Goal: Navigation & Orientation: Find specific page/section

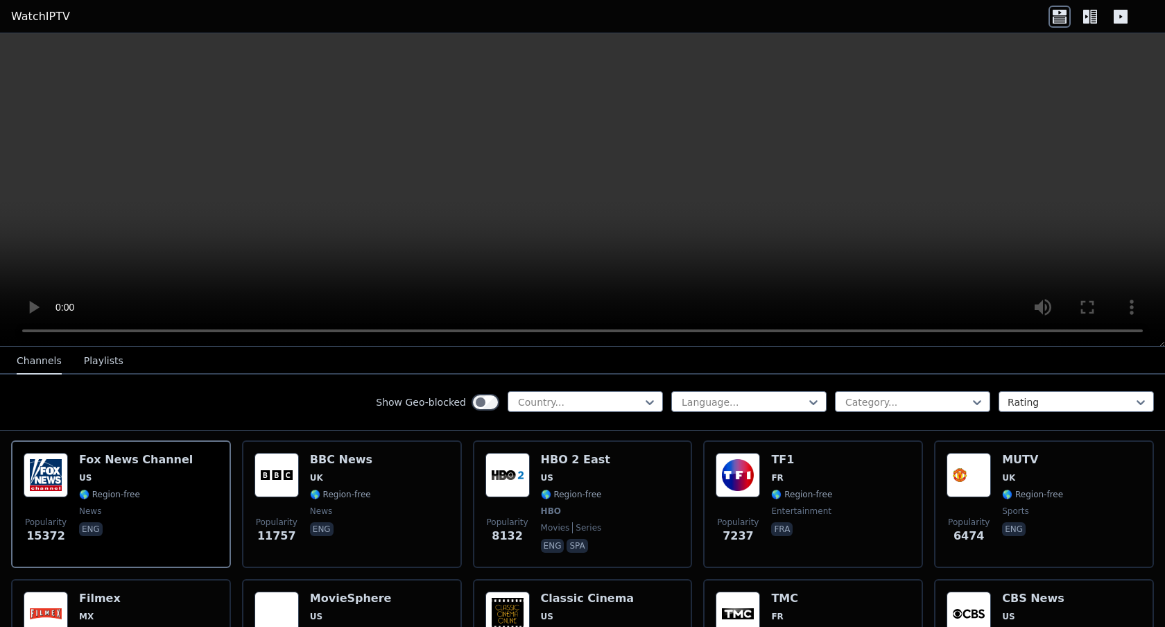
scroll to position [152, 0]
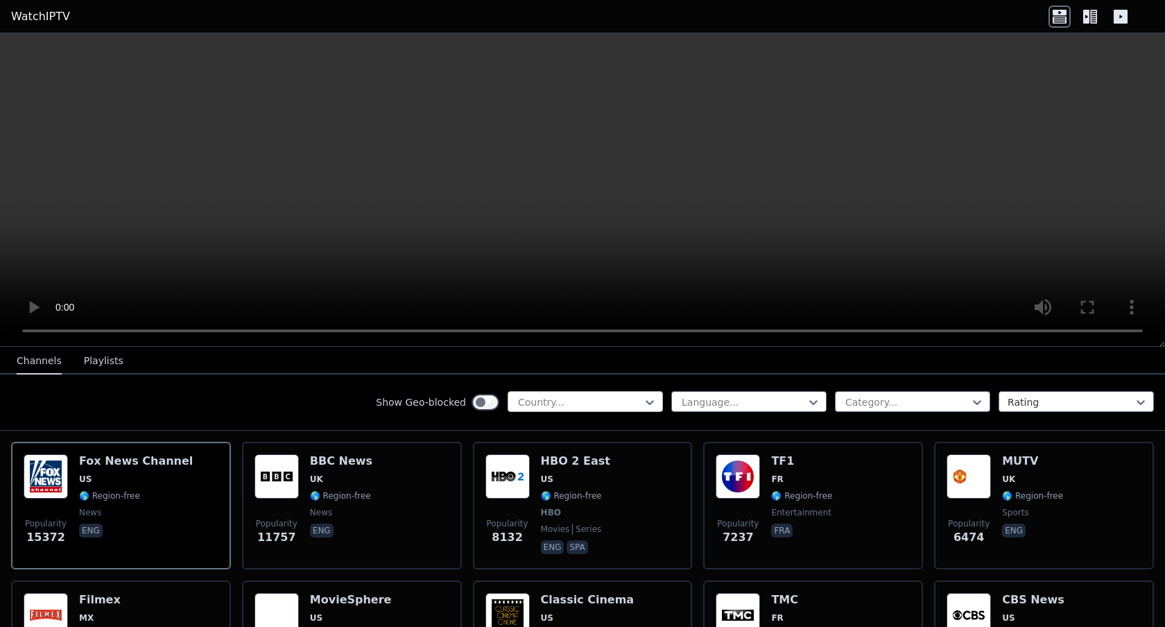
click at [559, 408] on div at bounding box center [579, 402] width 126 height 14
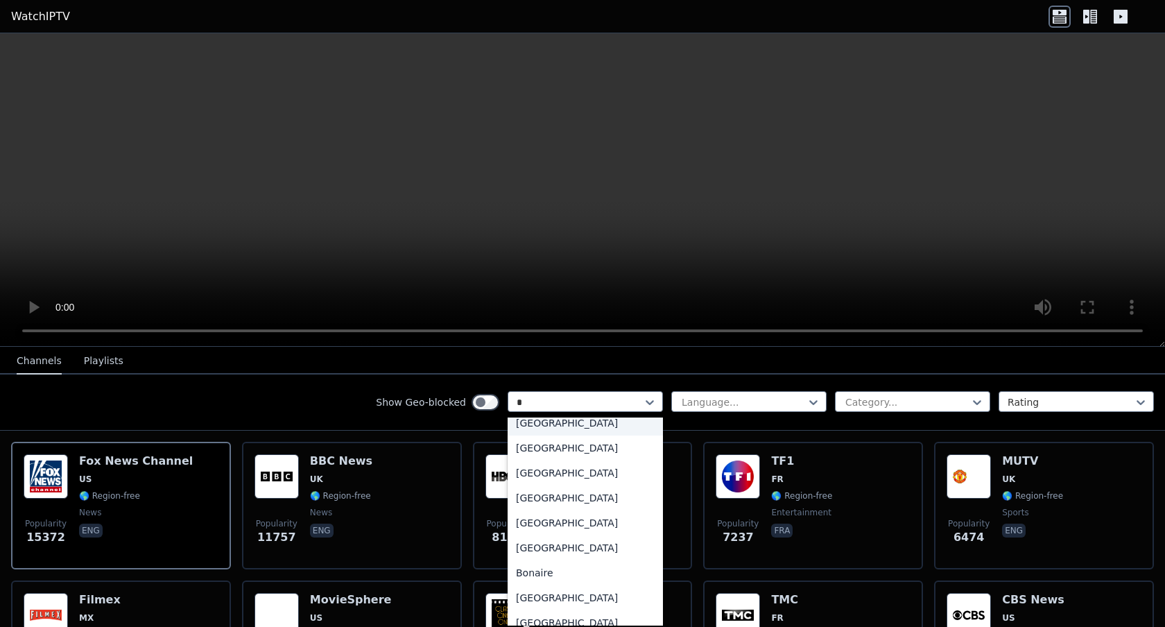
scroll to position [110, 0]
type input "***"
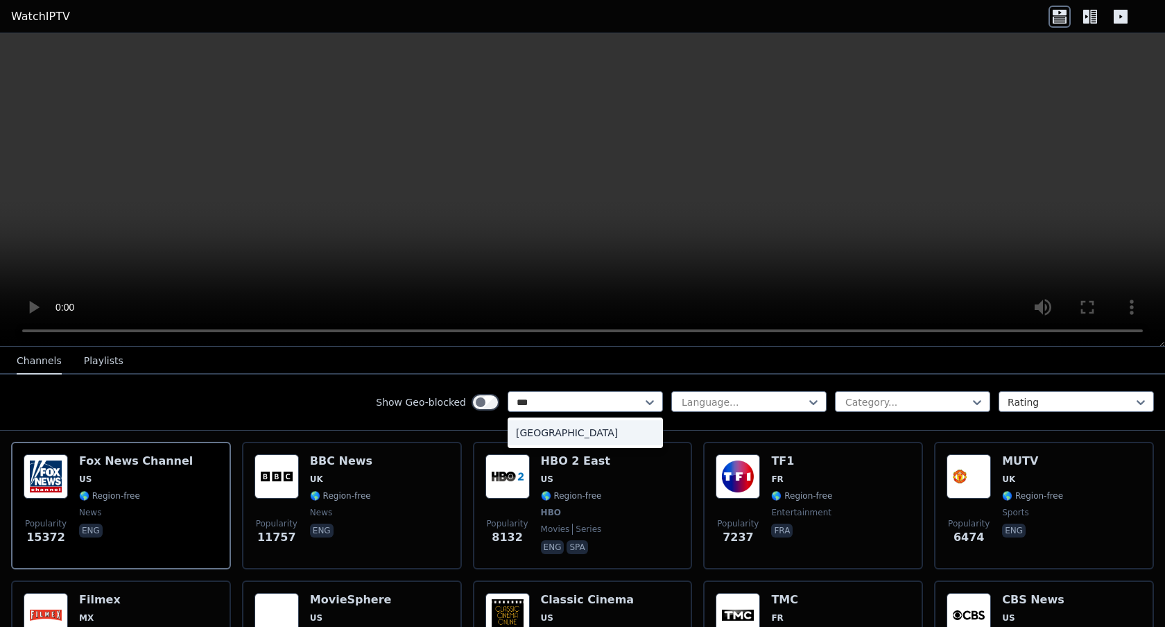
scroll to position [0, 0]
click at [570, 435] on div "[GEOGRAPHIC_DATA]" at bounding box center [584, 432] width 155 height 25
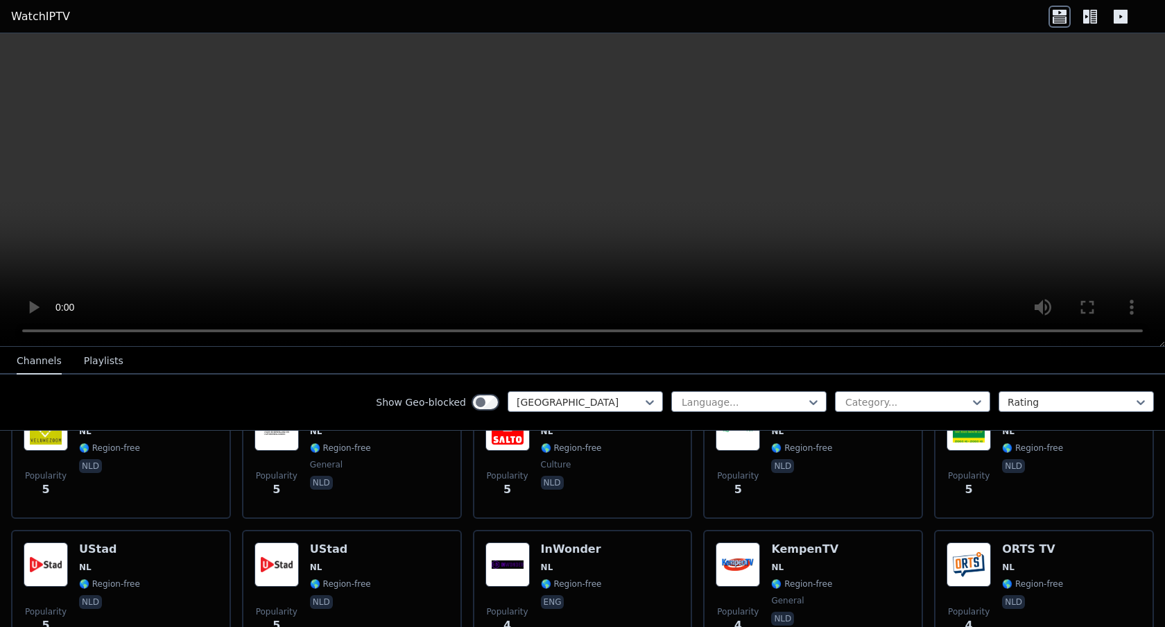
scroll to position [3613, 0]
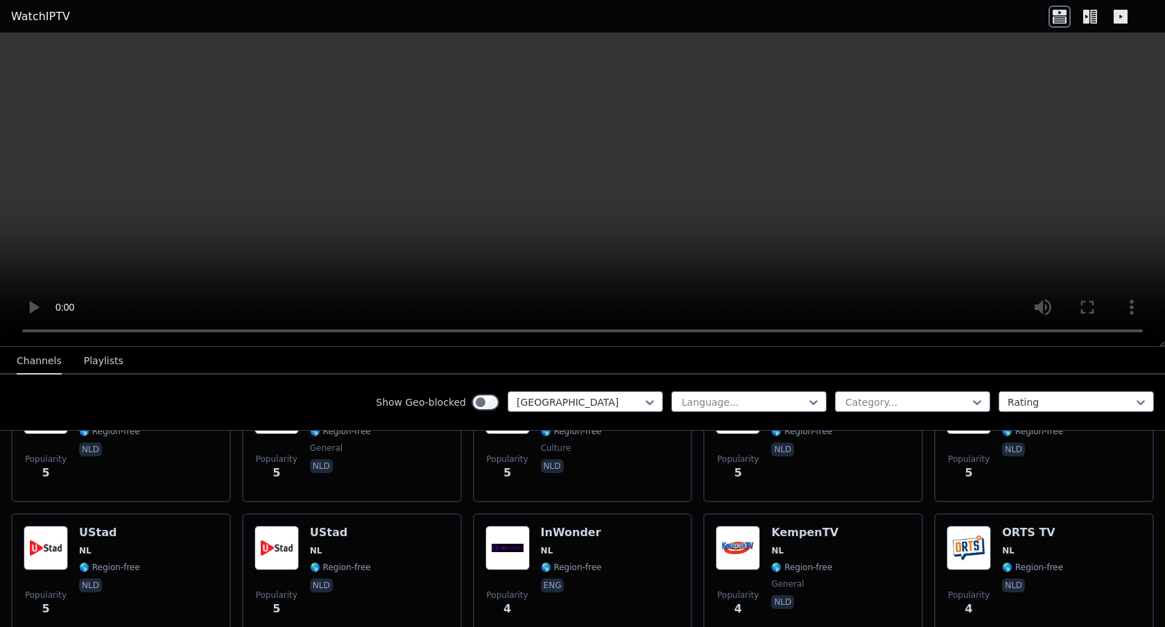
click at [100, 361] on button "Playlists" at bounding box center [104, 361] width 40 height 26
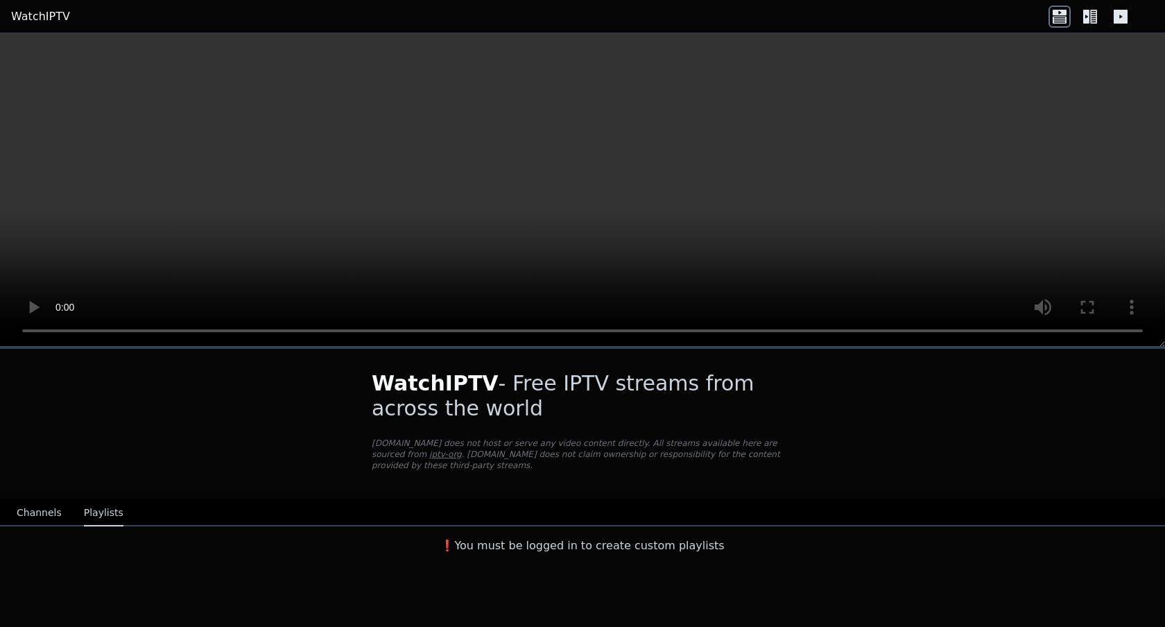
click at [53, 510] on button "Channels" at bounding box center [39, 513] width 45 height 26
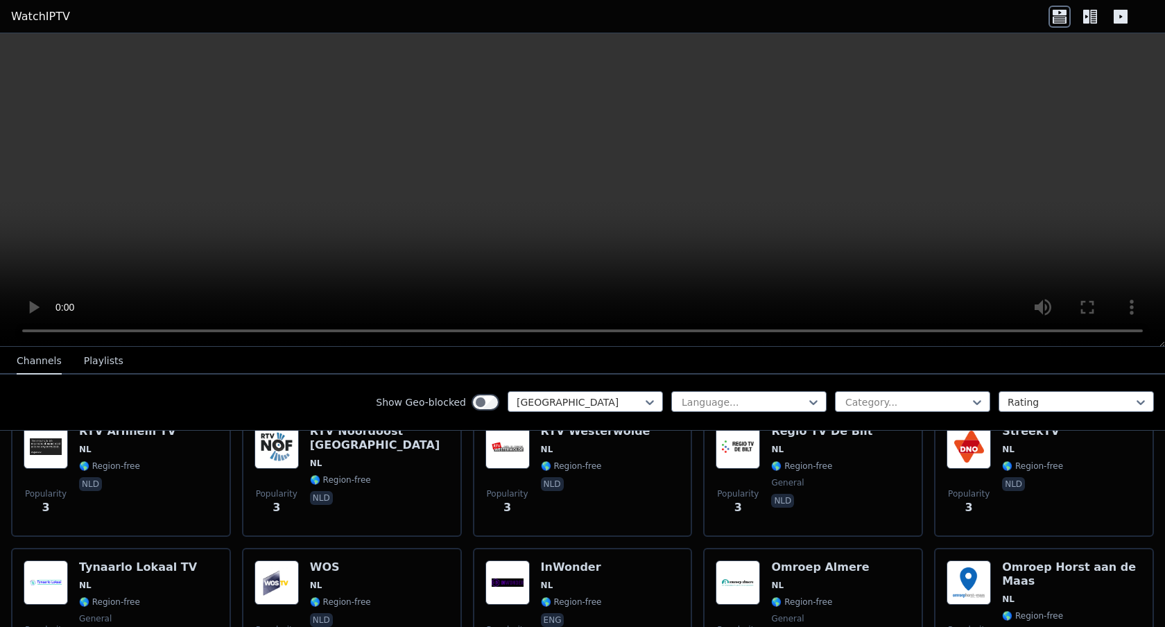
scroll to position [4329, 0]
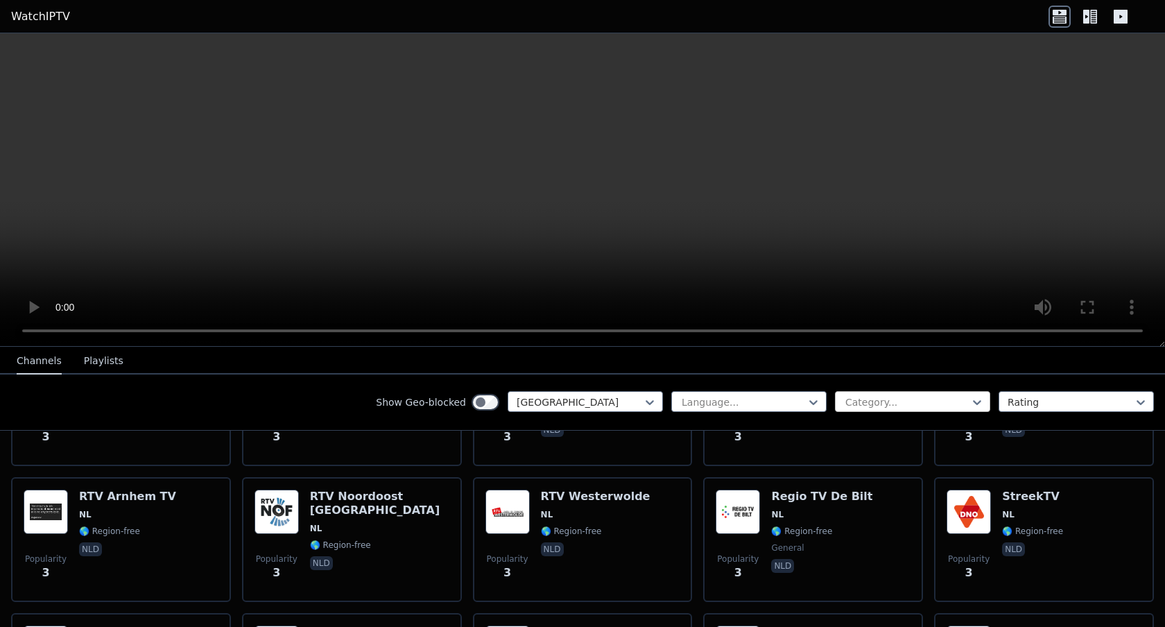
click at [872, 404] on div at bounding box center [907, 402] width 126 height 14
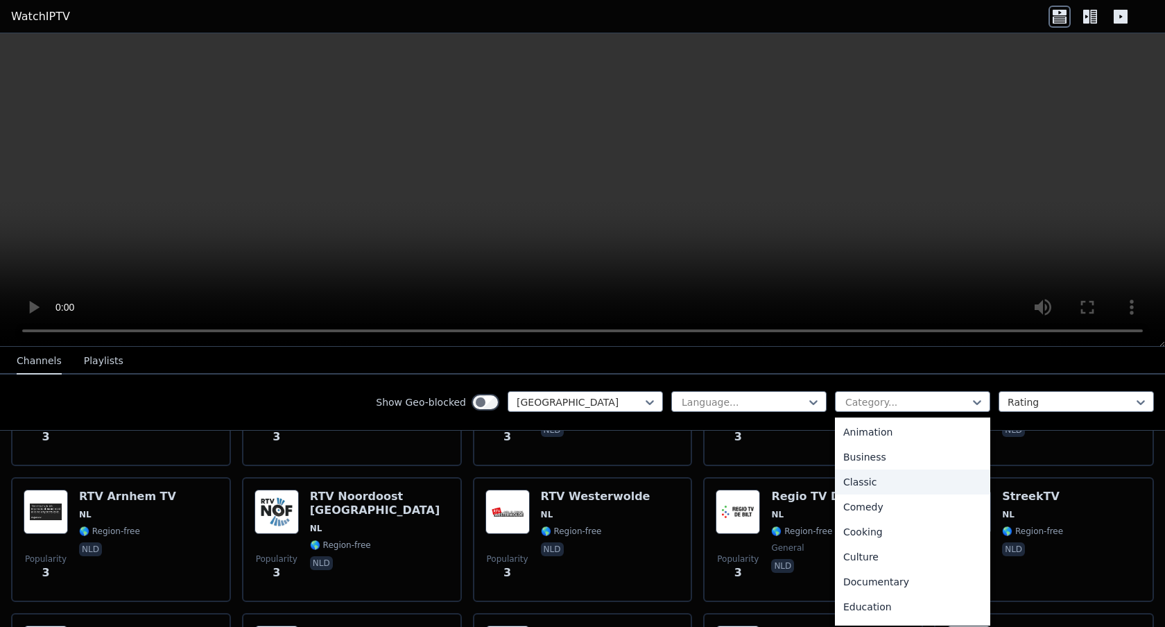
scroll to position [0, 0]
click at [860, 371] on nav "Channels Playlists" at bounding box center [582, 361] width 1165 height 28
